Goal: Task Accomplishment & Management: Manage account settings

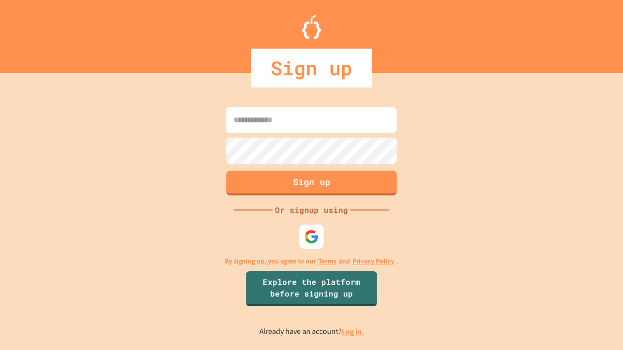
click at [353, 332] on link "Log in." at bounding box center [352, 332] width 22 height 10
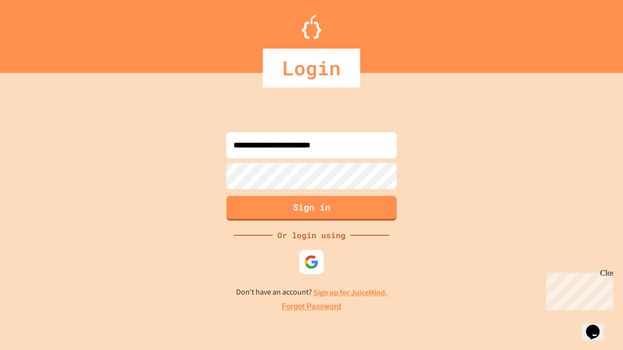
type input "**********"
